Goal: Find specific page/section: Find specific page/section

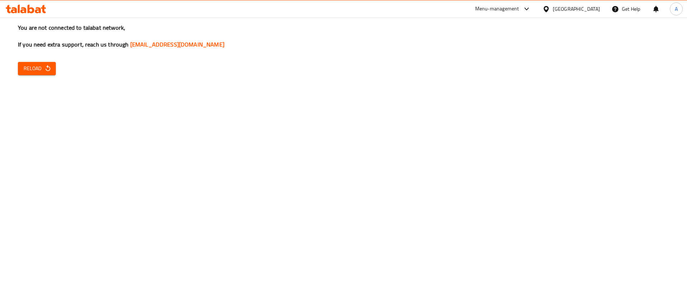
click at [684, 146] on div "You are not connected to talabat network, If you need extra support, reach us t…" at bounding box center [343, 148] width 687 height 296
click at [687, 104] on div "You are not connected to talabat network, If you need extra support, reach us t…" at bounding box center [343, 148] width 687 height 296
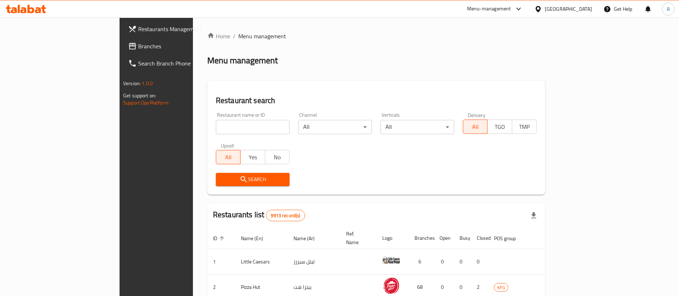
click at [207, 127] on div "Home / Menu management Menu management Restaurant search Restaurant name or ID …" at bounding box center [376, 256] width 338 height 449
click at [216, 127] on input "search" at bounding box center [253, 127] width 74 height 14
click at [20, 17] on div "Menu-management [GEOGRAPHIC_DATA] Get Help A" at bounding box center [339, 8] width 679 height 17
click at [8, 5] on icon at bounding box center [26, 9] width 40 height 9
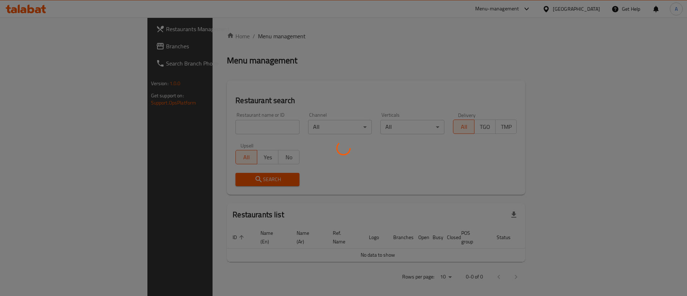
click at [181, 130] on div at bounding box center [343, 148] width 687 height 296
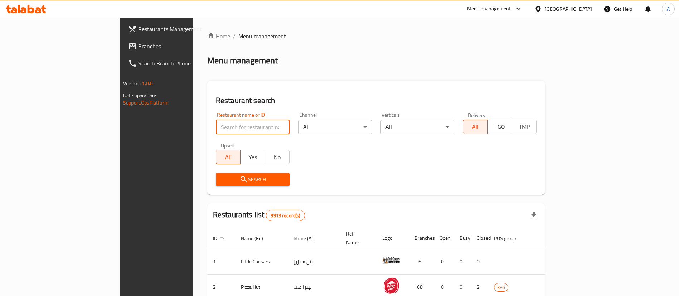
click at [216, 130] on input "search" at bounding box center [253, 127] width 74 height 14
type input "barid yesarsih"
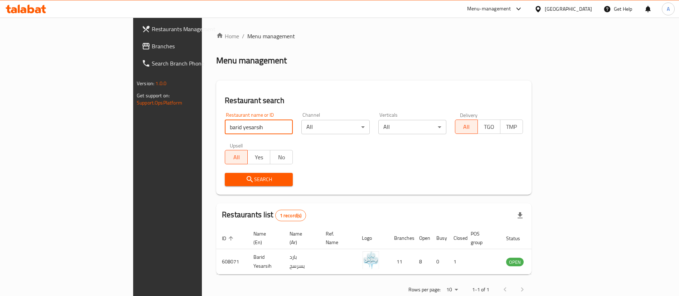
scroll to position [9, 0]
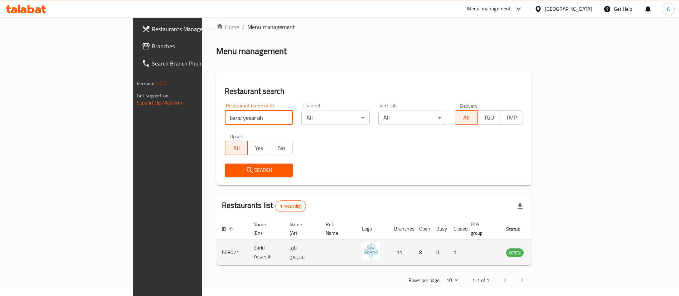
click at [216, 247] on td "608071" at bounding box center [232, 252] width 32 height 25
copy td "608071"
